Goal: Transaction & Acquisition: Purchase product/service

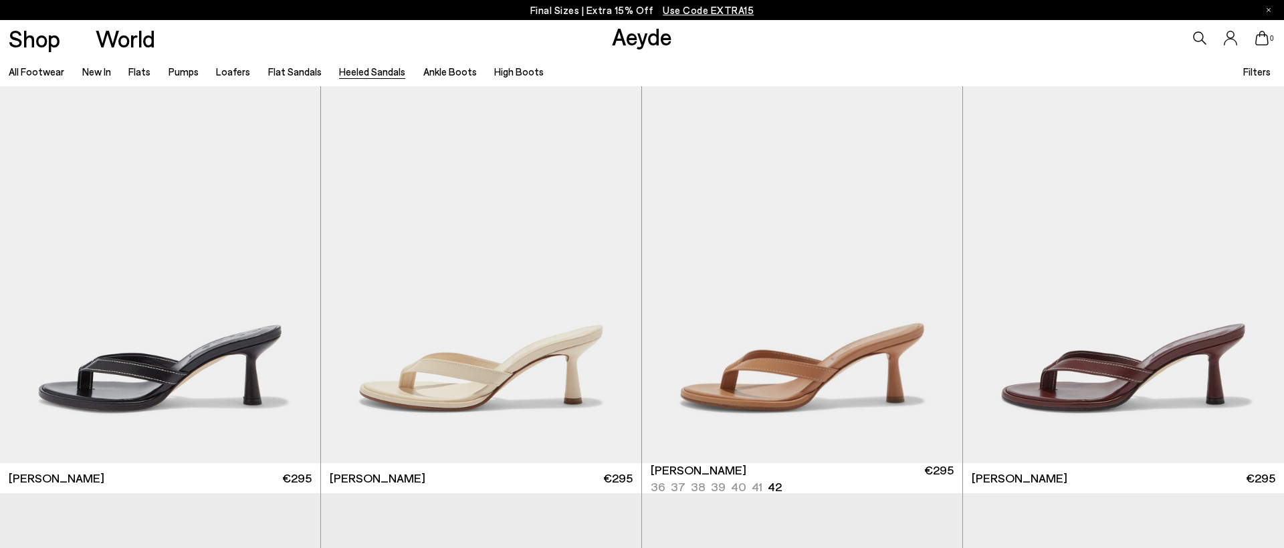
scroll to position [623, 0]
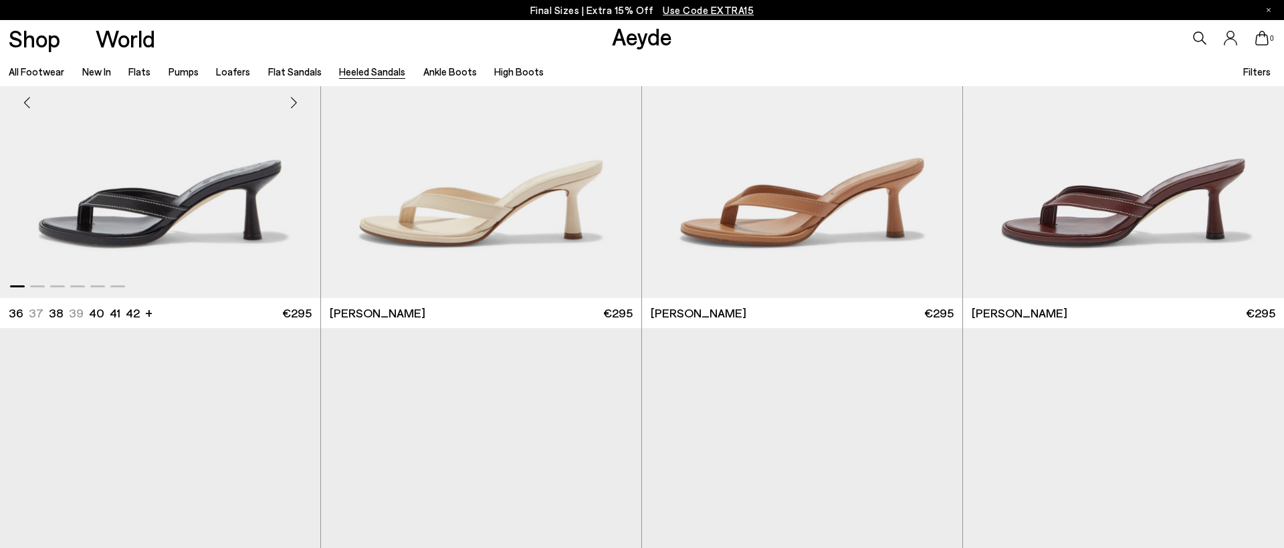
click at [239, 160] on img "1 / 6" at bounding box center [160, 97] width 320 height 403
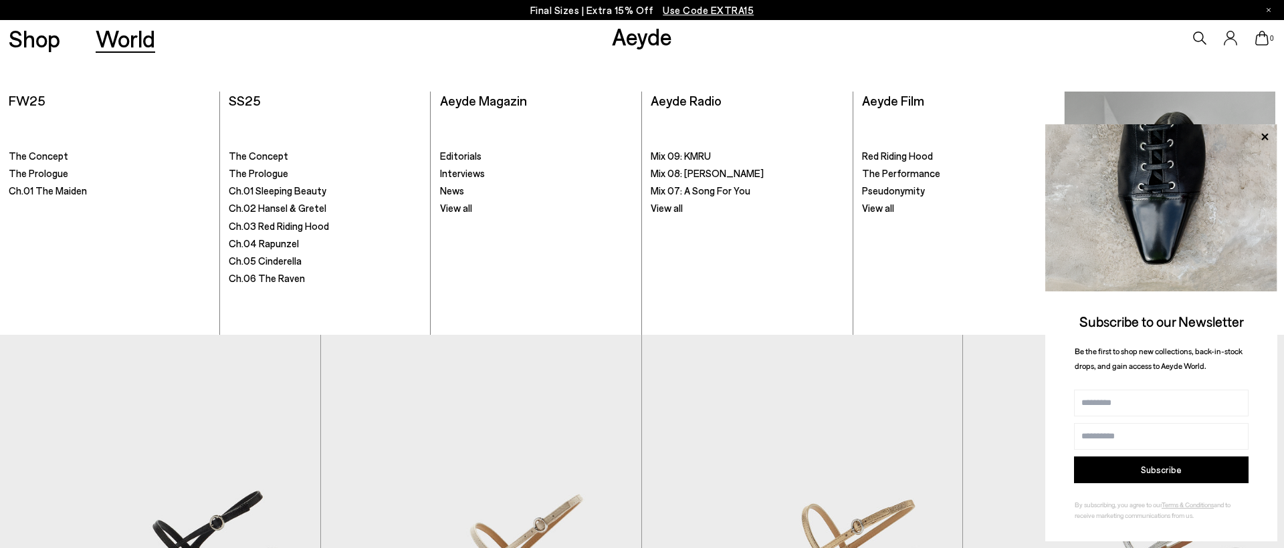
scroll to position [1591, 0]
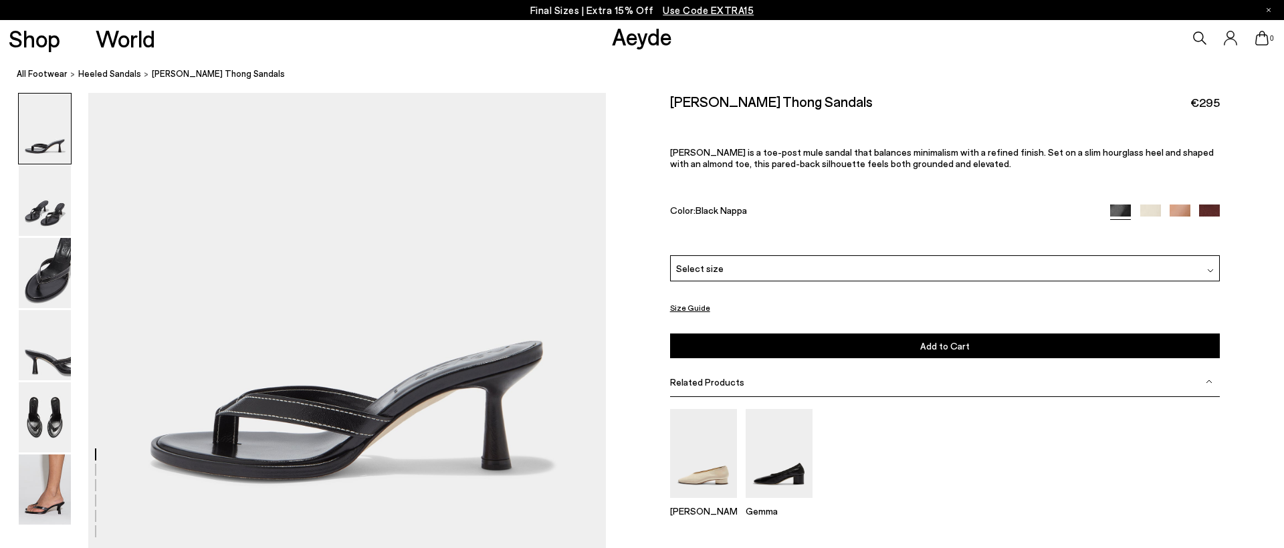
click at [966, 275] on div "Select size" at bounding box center [945, 268] width 550 height 26
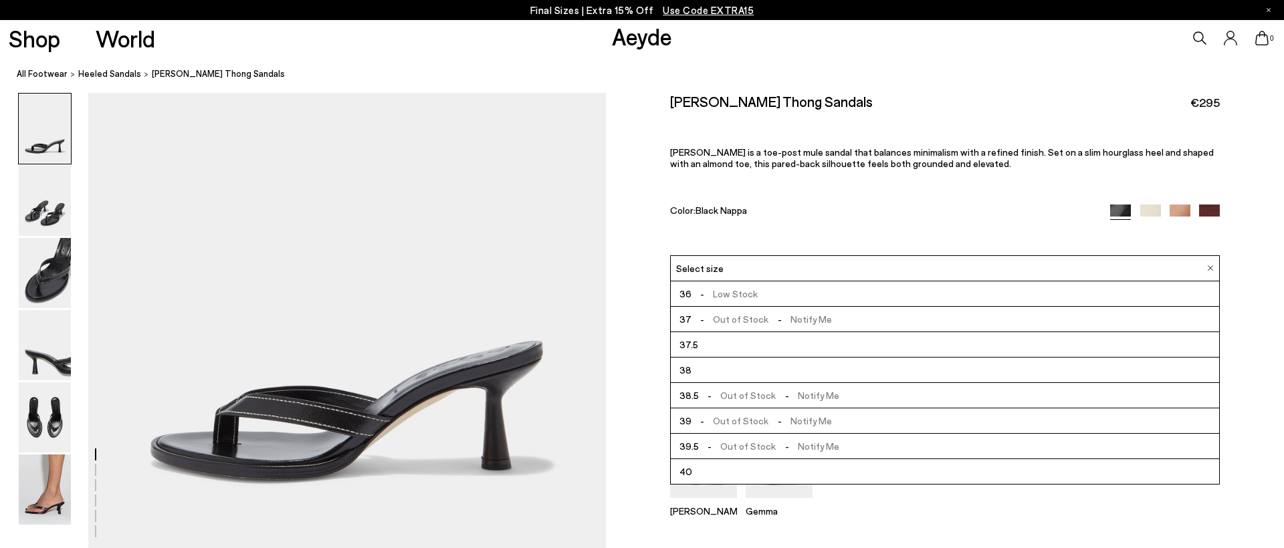
click at [720, 316] on span "- Out of Stock - Notify Me" at bounding box center [761, 319] width 140 height 17
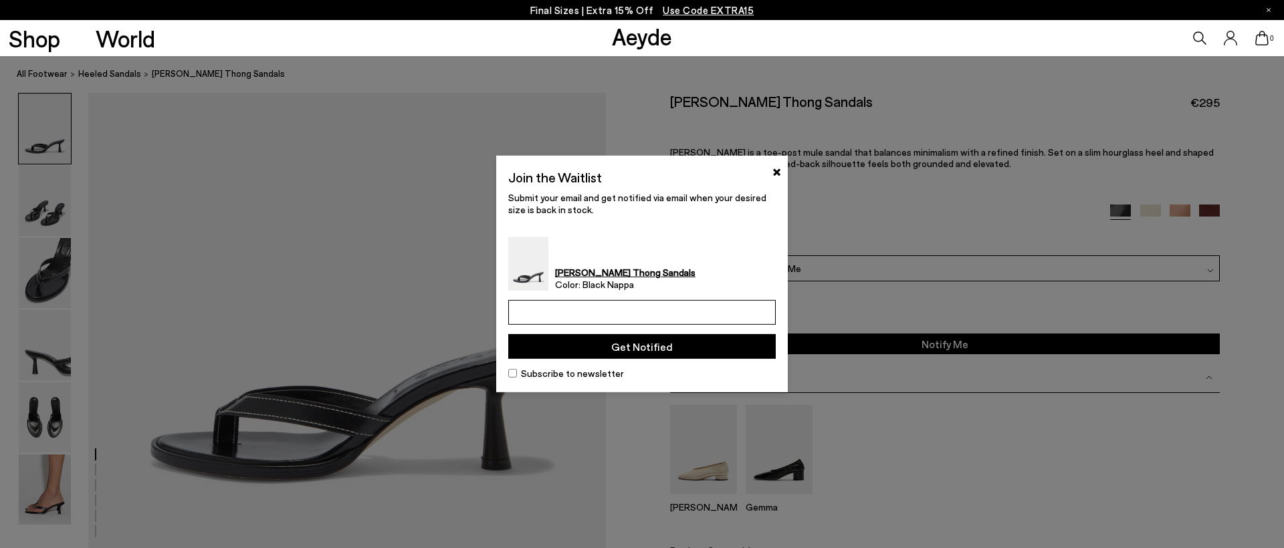
click at [646, 322] on input "email" at bounding box center [641, 312] width 267 height 25
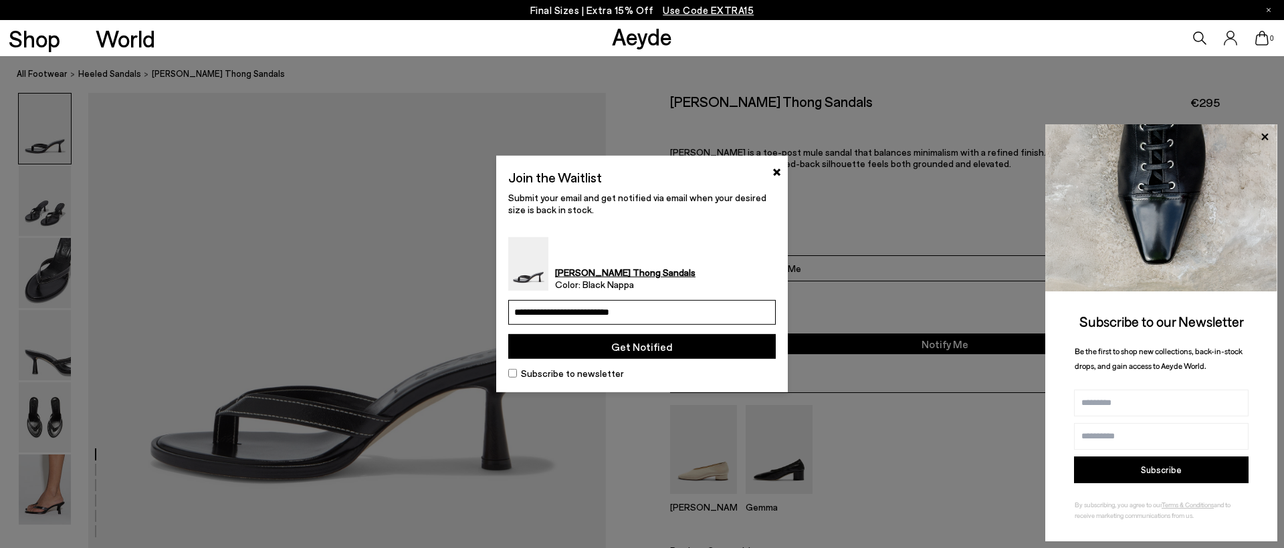
type input "**********"
click at [665, 350] on button "Get Notified" at bounding box center [641, 346] width 267 height 25
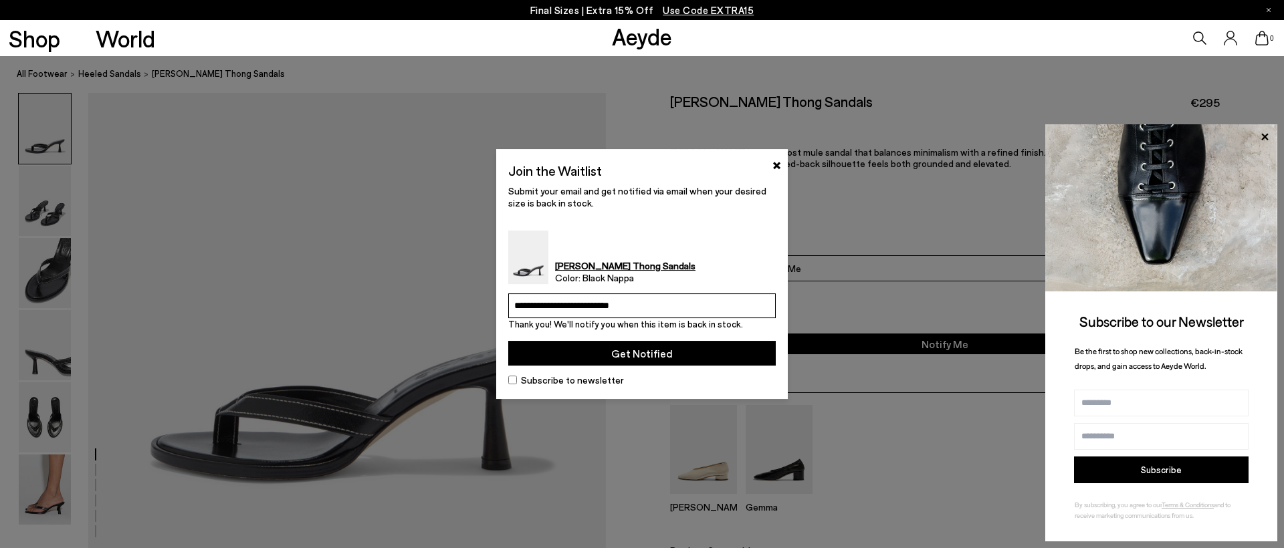
click at [638, 353] on button "Get Notified" at bounding box center [641, 353] width 267 height 25
click at [775, 165] on button "×" at bounding box center [776, 164] width 9 height 16
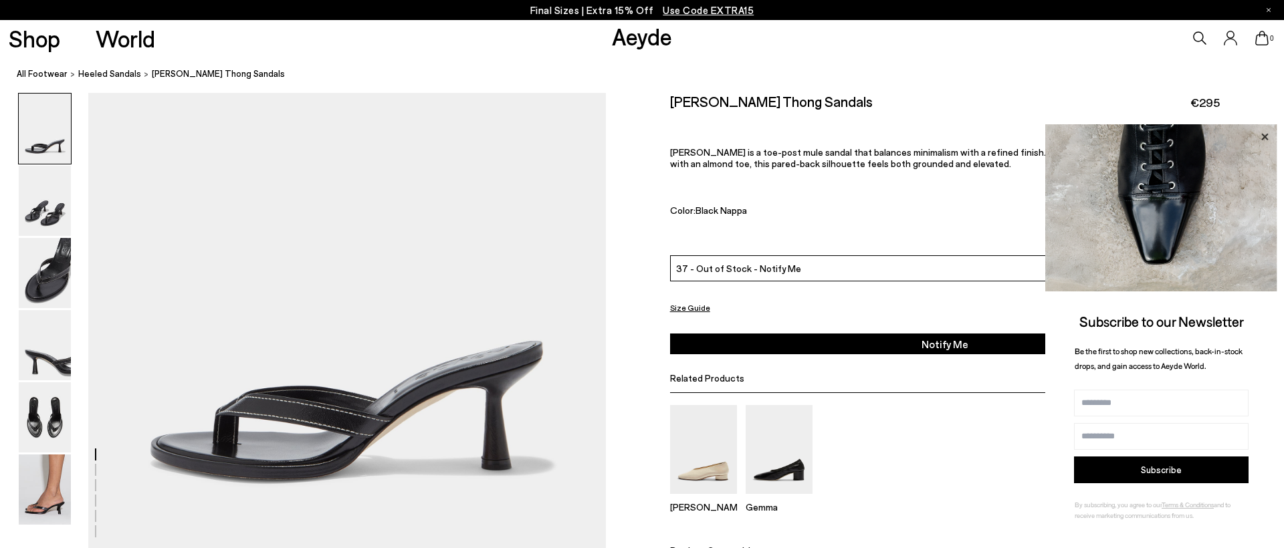
click at [1266, 136] on icon at bounding box center [1264, 136] width 17 height 17
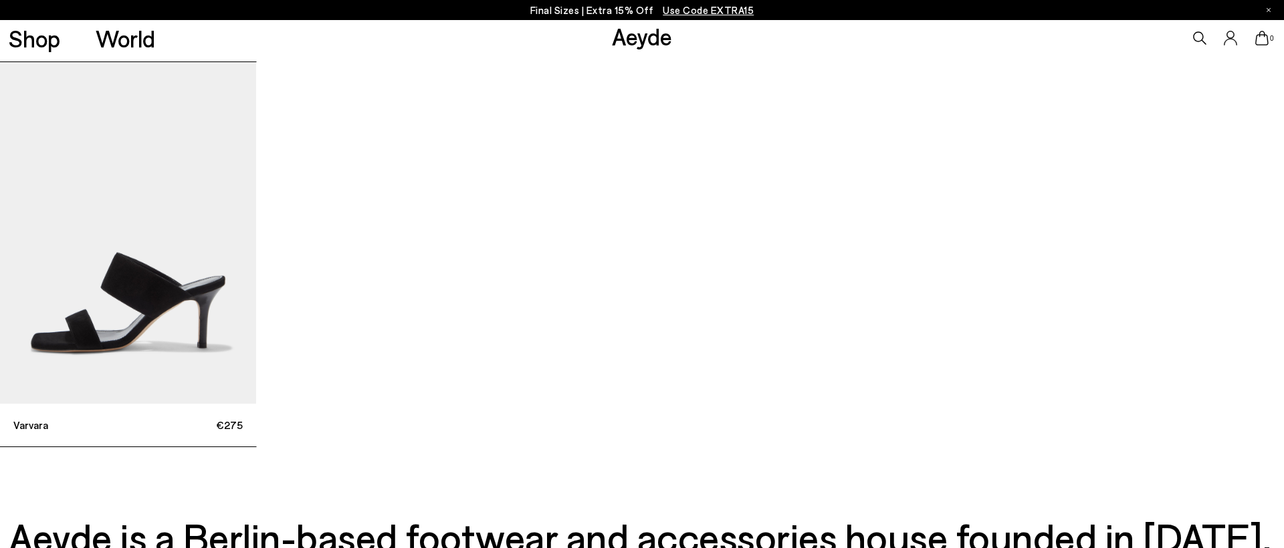
scroll to position [4927, 0]
